Goal: Task Accomplishment & Management: Manage account settings

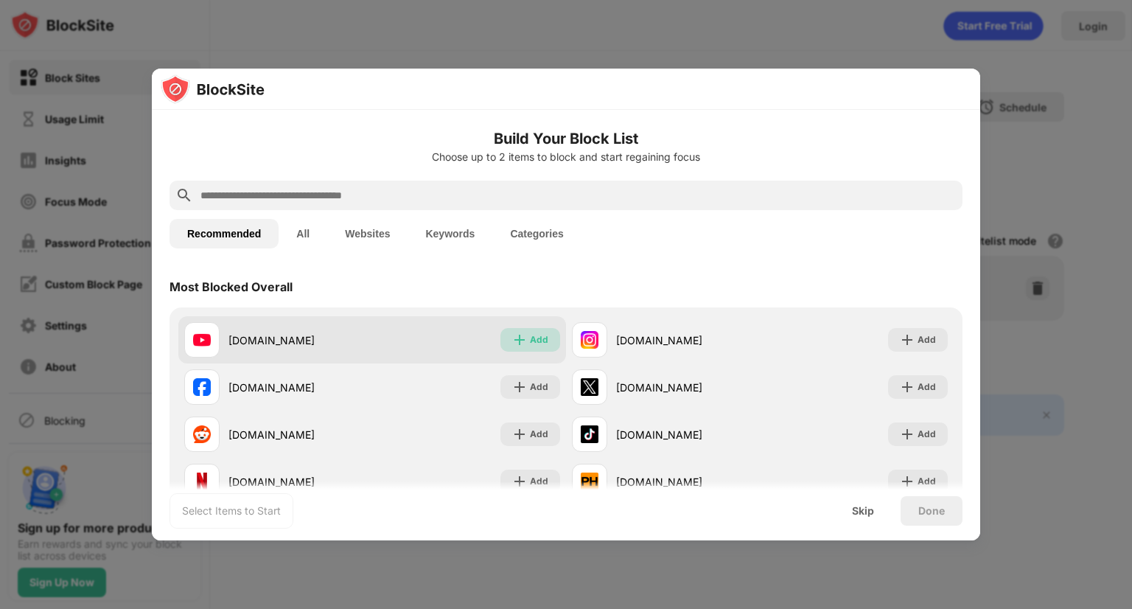
click at [515, 339] on img at bounding box center [519, 339] width 15 height 15
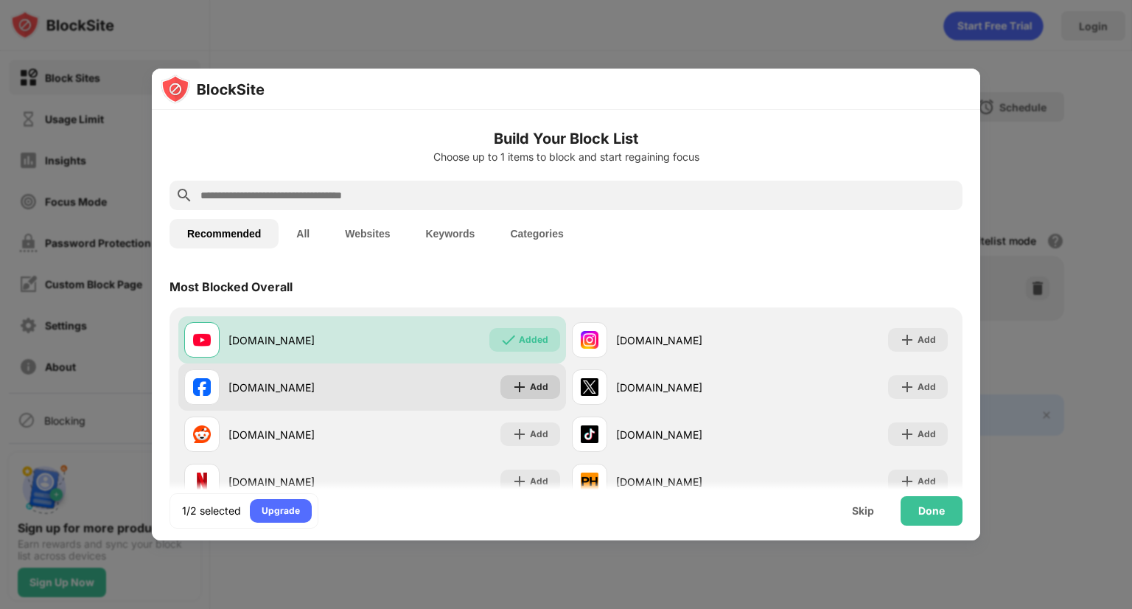
click at [540, 383] on div "Add" at bounding box center [539, 386] width 18 height 15
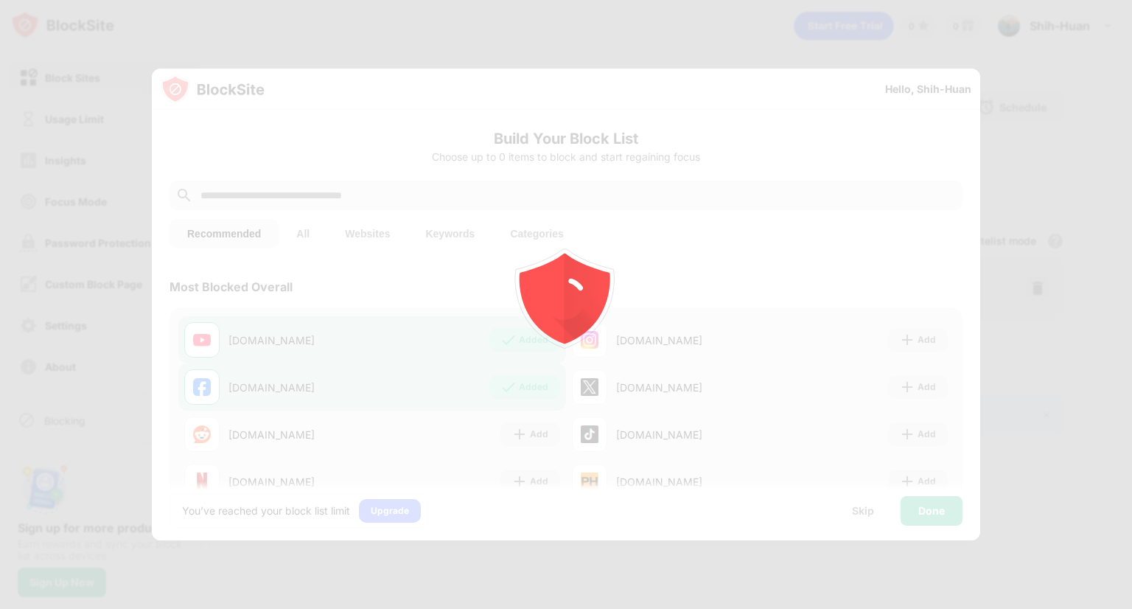
click at [905, 336] on div at bounding box center [566, 304] width 1132 height 609
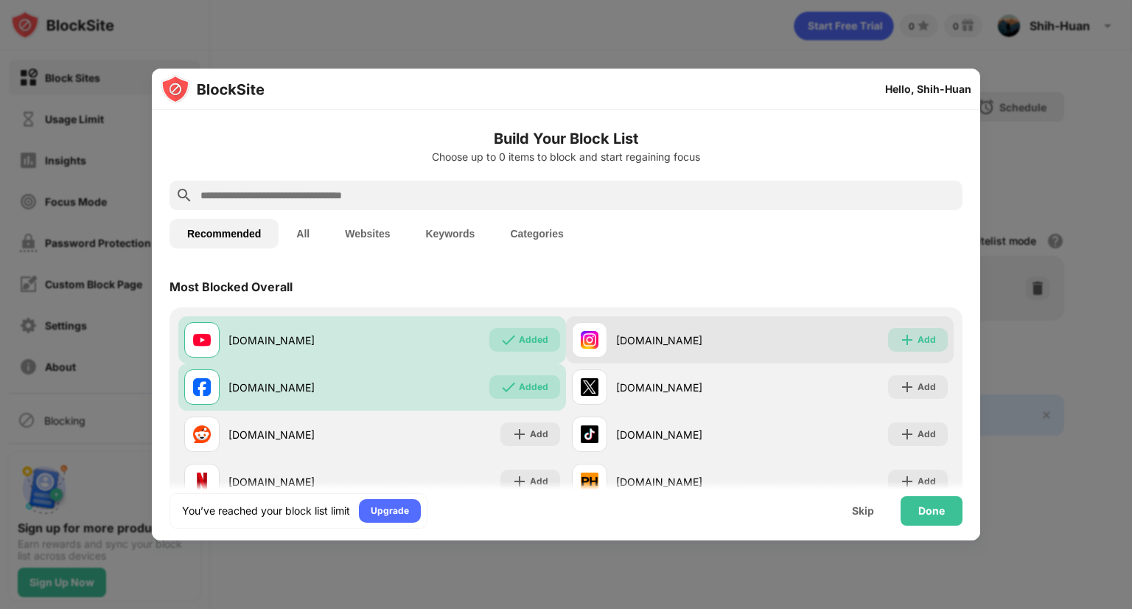
click at [900, 340] on img at bounding box center [907, 339] width 15 height 15
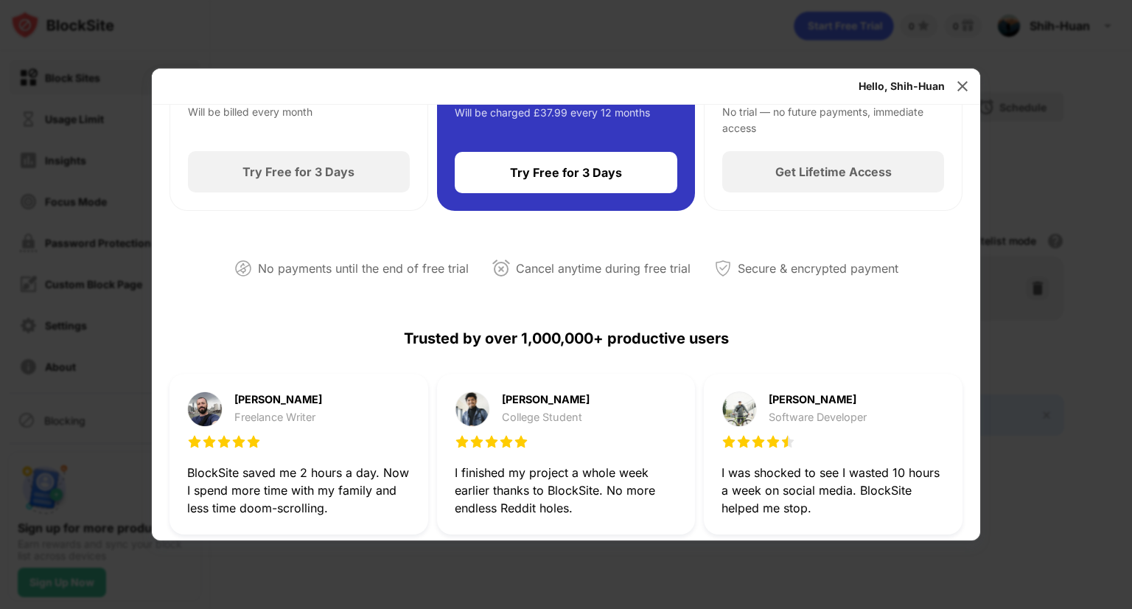
scroll to position [74, 0]
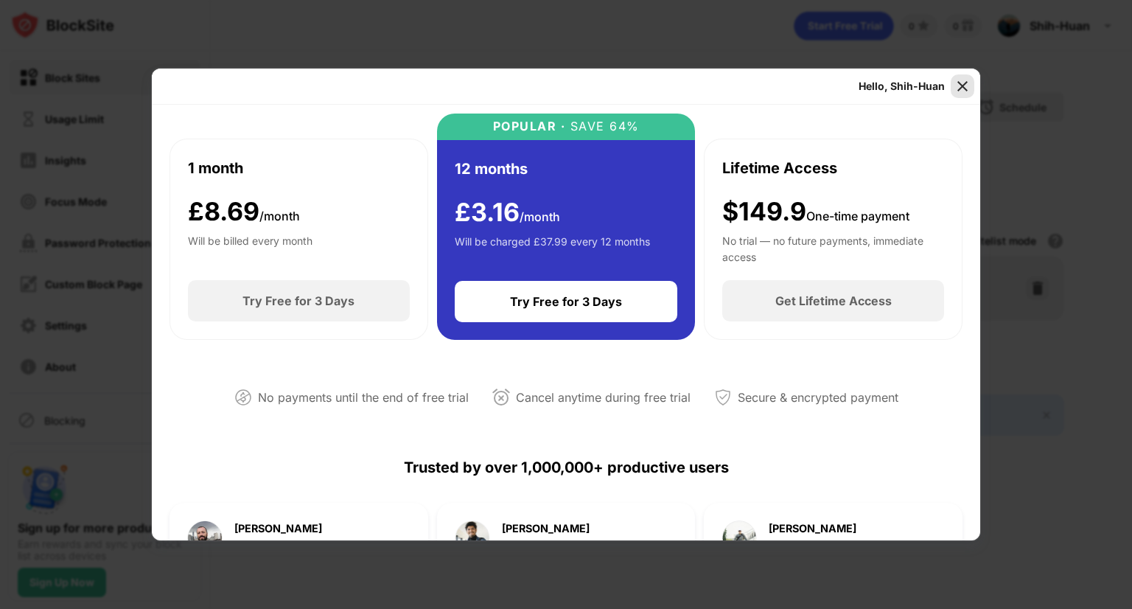
click at [959, 80] on img at bounding box center [962, 86] width 15 height 15
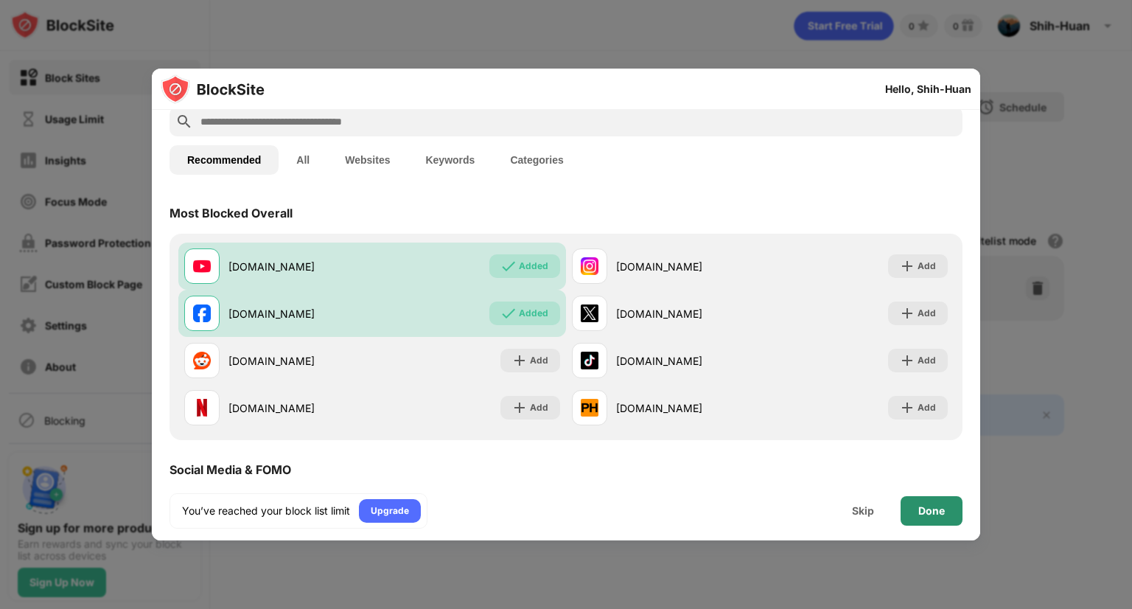
click at [916, 508] on div "Done" at bounding box center [931, 510] width 62 height 29
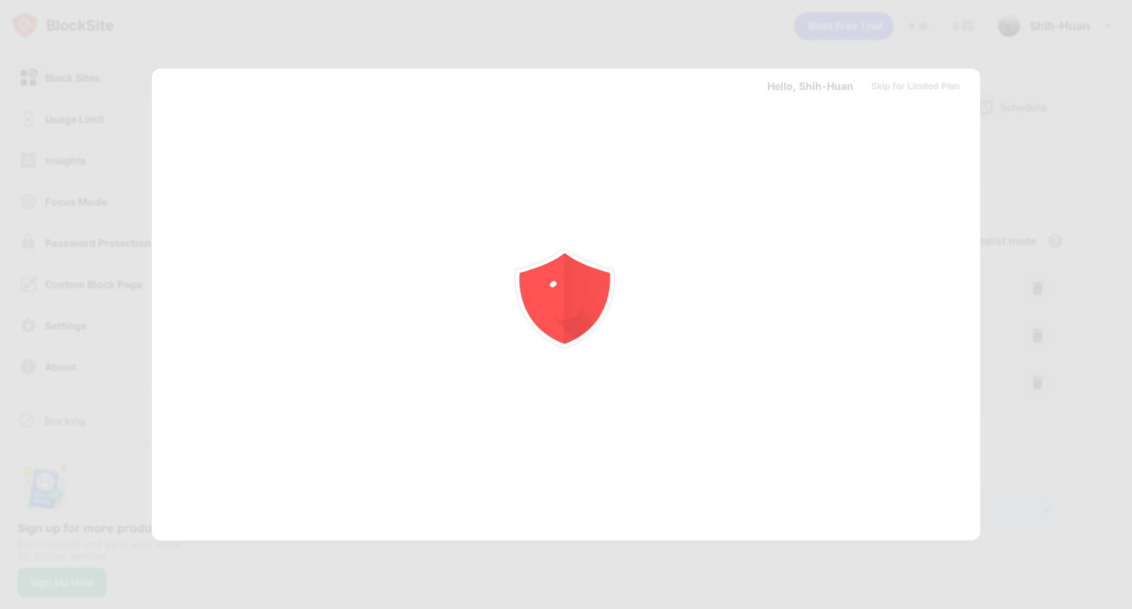
scroll to position [0, 0]
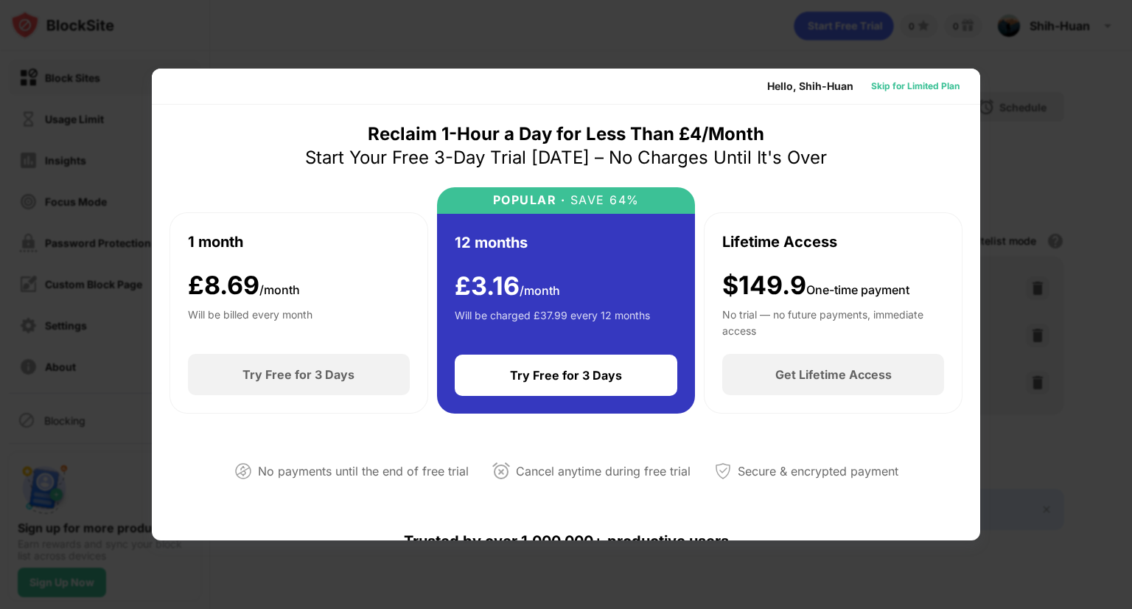
click at [912, 85] on div "Skip for Limited Plan" at bounding box center [915, 86] width 88 height 15
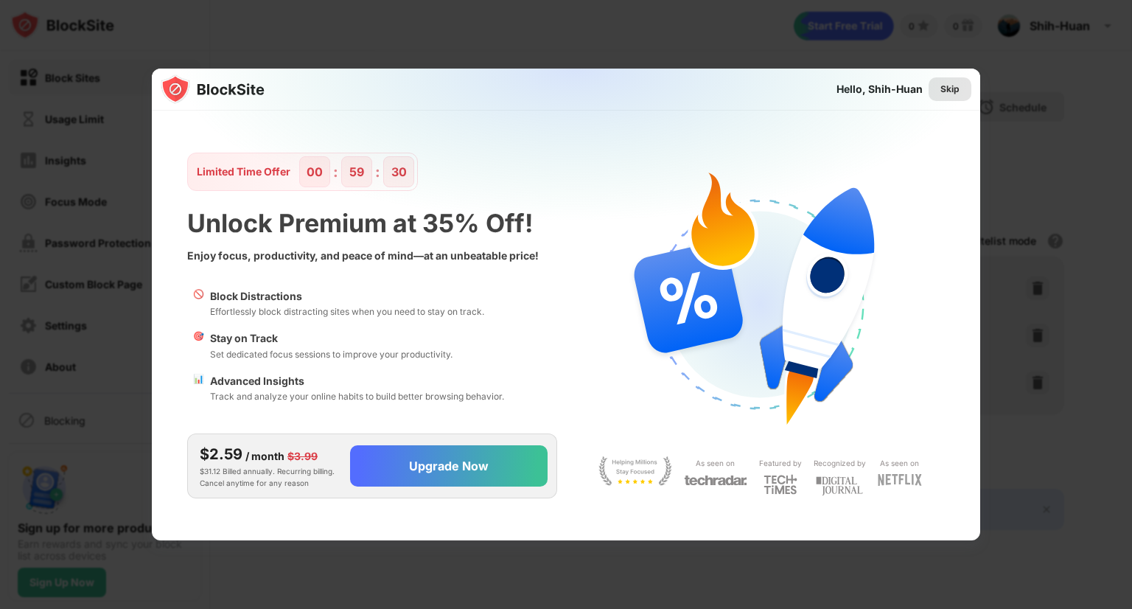
click at [952, 93] on div "Skip" at bounding box center [949, 89] width 19 height 15
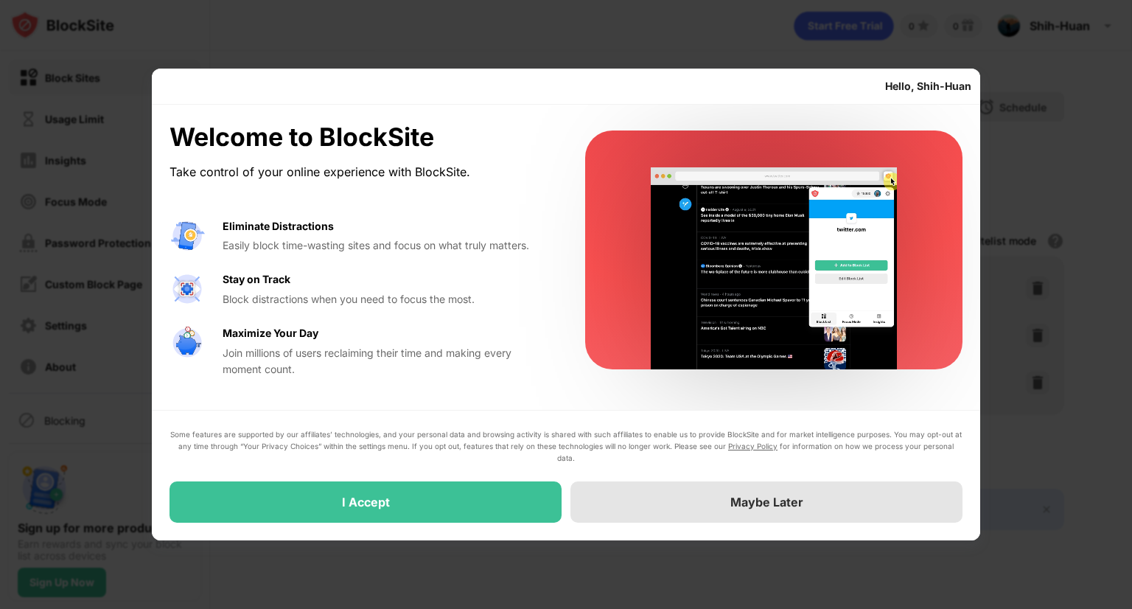
click at [634, 492] on div "Maybe Later" at bounding box center [766, 501] width 392 height 41
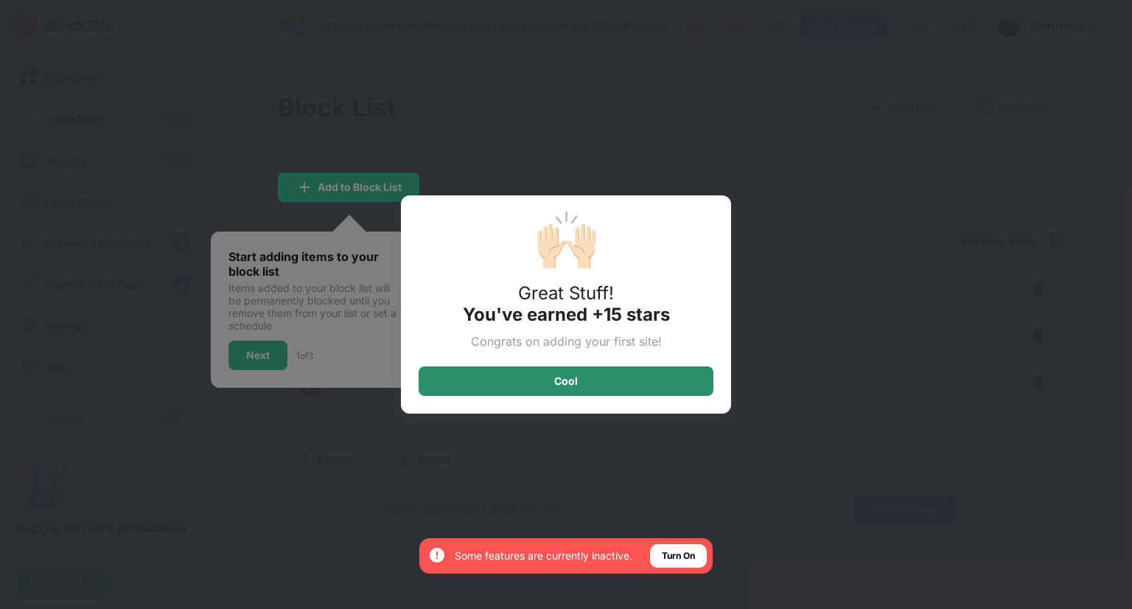
click at [620, 382] on div "Cool" at bounding box center [565, 380] width 295 height 29
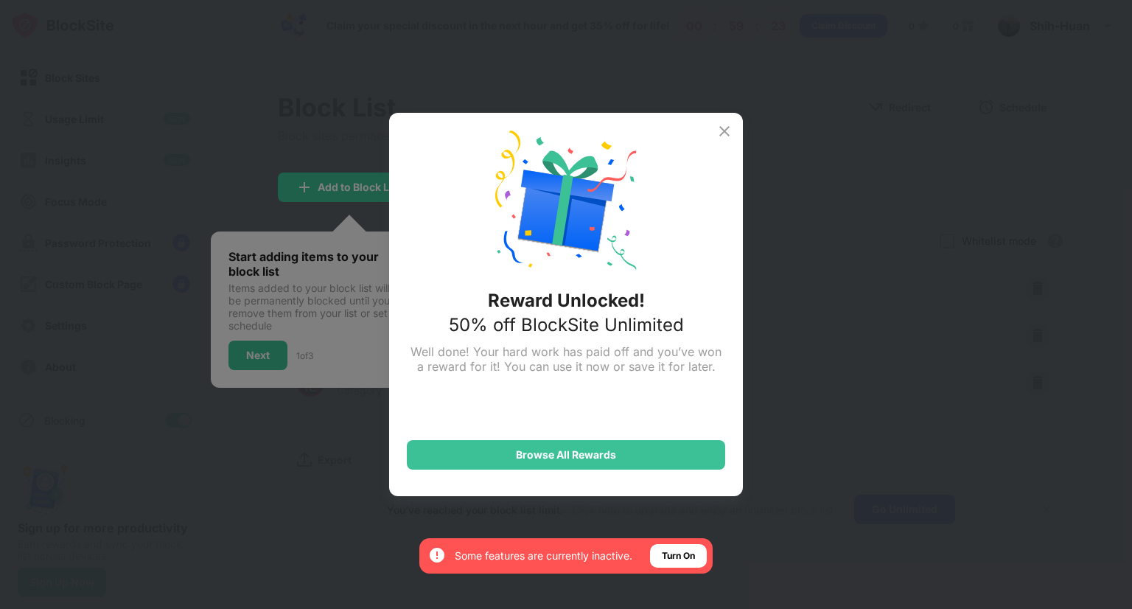
click at [729, 138] on img at bounding box center [724, 131] width 18 height 18
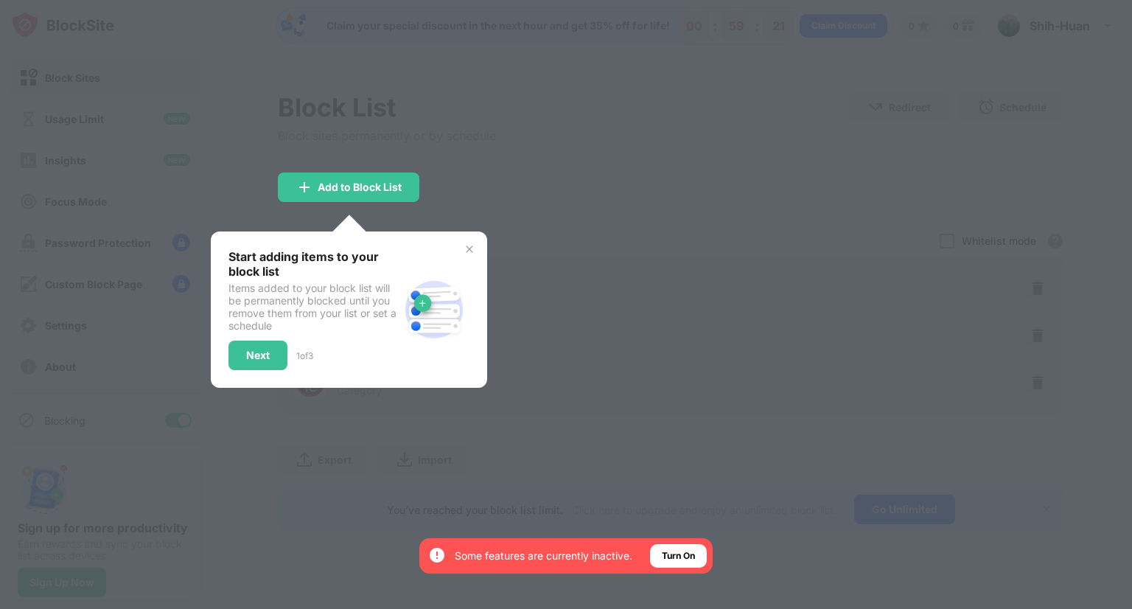
click at [477, 245] on div "Start adding items to your block list Items added to your block list will be pe…" at bounding box center [349, 309] width 276 height 156
click at [473, 243] on img at bounding box center [469, 249] width 12 height 12
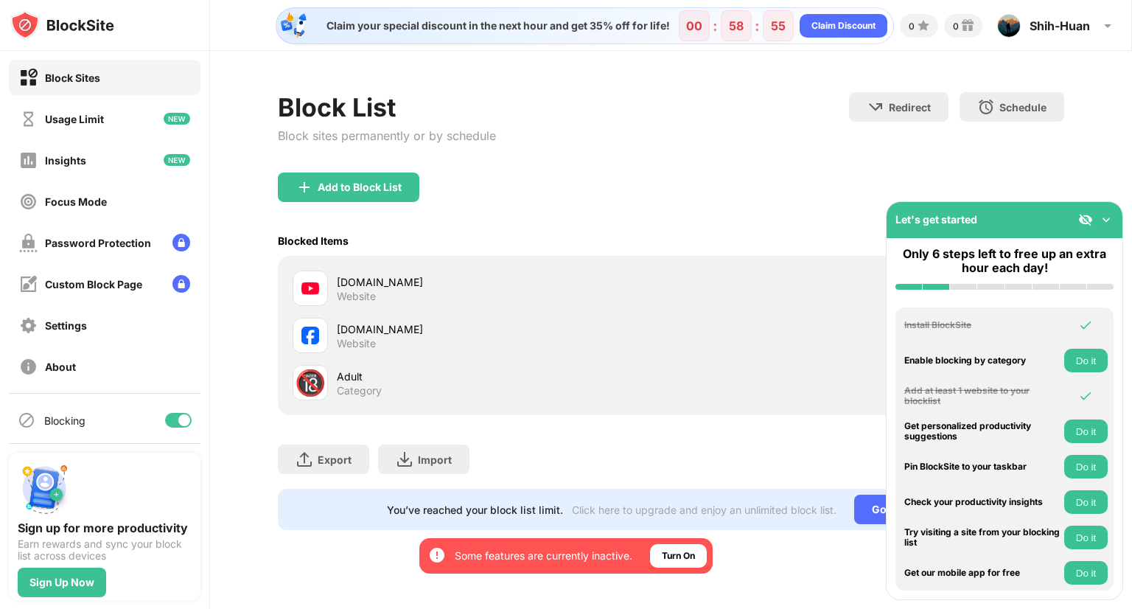
click at [1112, 217] on img at bounding box center [1106, 219] width 15 height 15
